Goal: Use online tool/utility: Utilize a website feature to perform a specific function

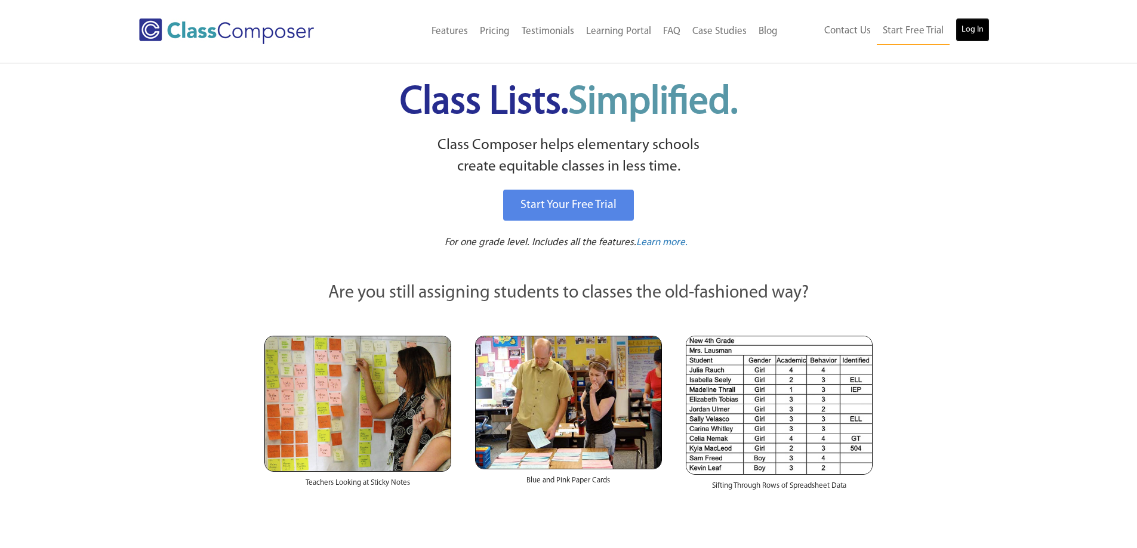
click at [971, 29] on link "Log In" at bounding box center [972, 30] width 34 height 24
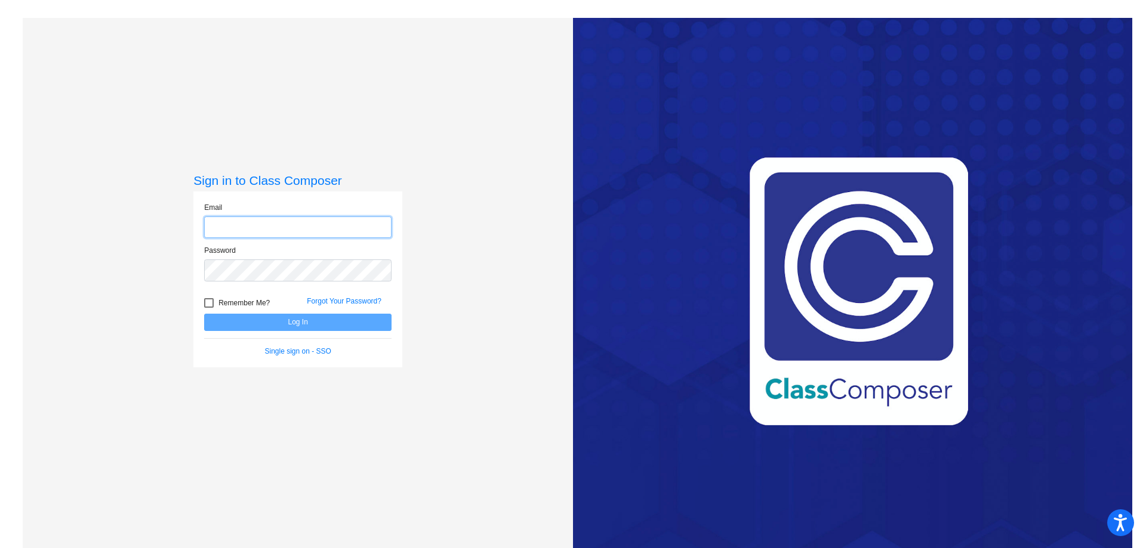
type input "abaker1@bethlehemschools.org"
click at [290, 323] on button "Log In" at bounding box center [297, 322] width 187 height 17
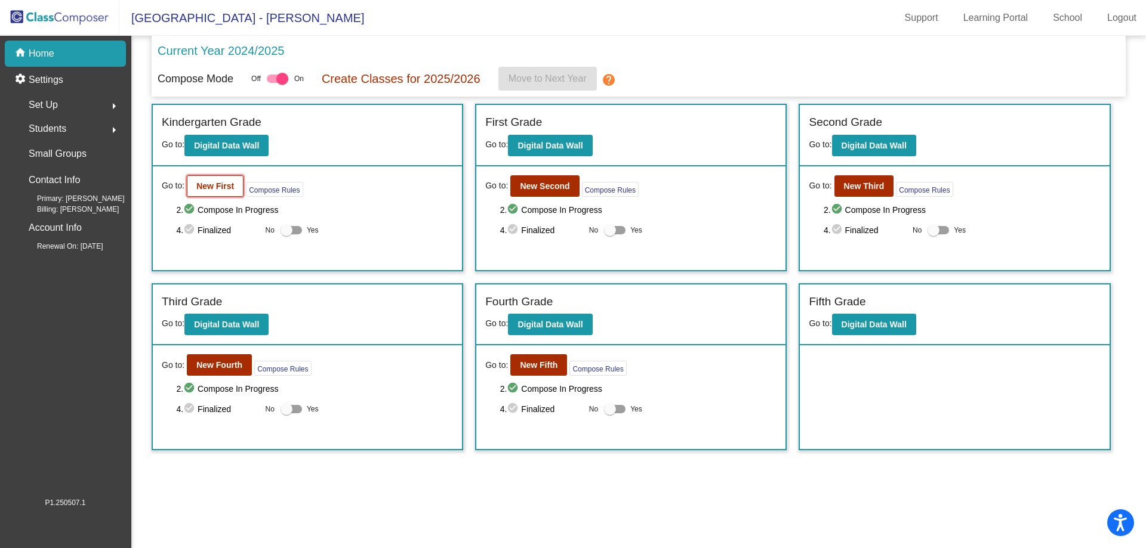
click at [218, 185] on b "New First" at bounding box center [215, 186] width 38 height 10
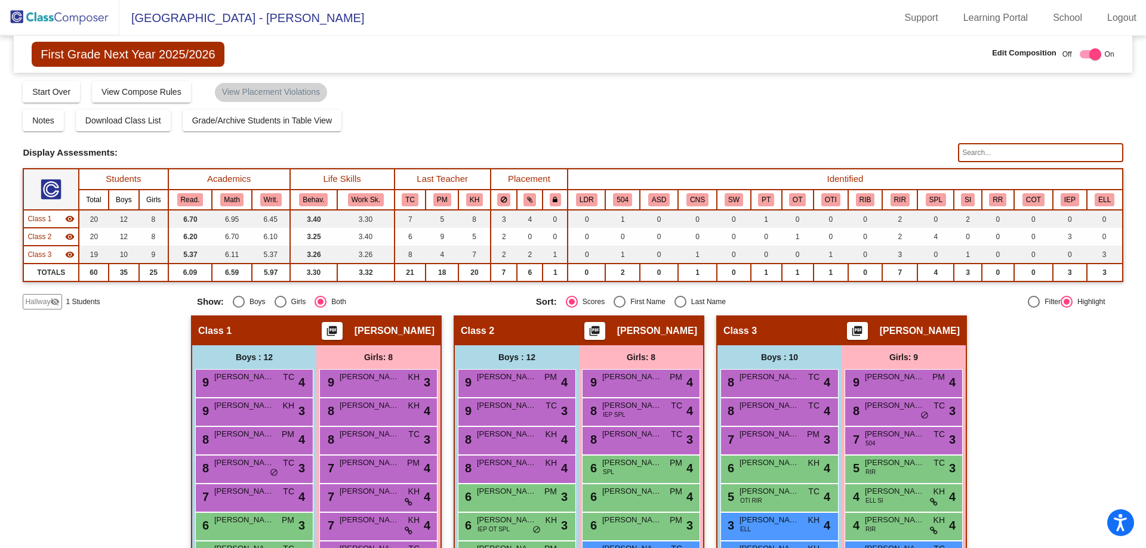
click at [47, 301] on span "Hallway" at bounding box center [37, 302] width 25 height 11
